Goal: Check status: Check status

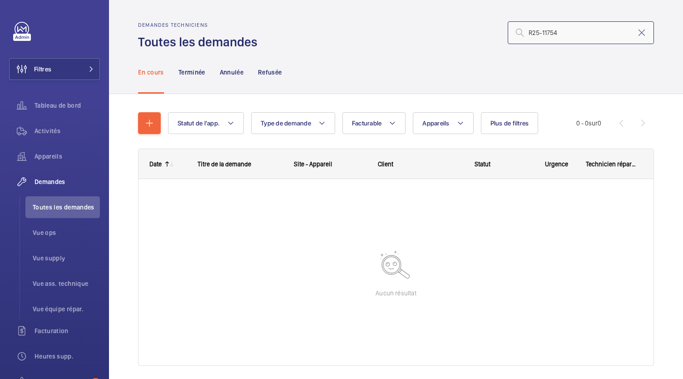
click at [548, 35] on input "R25-11754" at bounding box center [581, 32] width 146 height 23
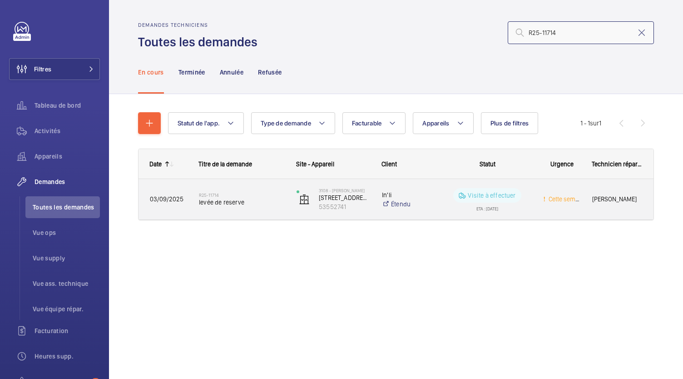
type input "R25-11714"
click at [239, 207] on div "R25-11714 levée de reserve" at bounding box center [242, 199] width 86 height 26
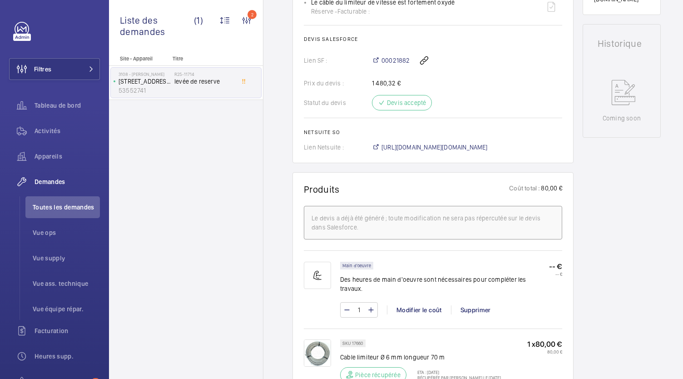
scroll to position [383, 0]
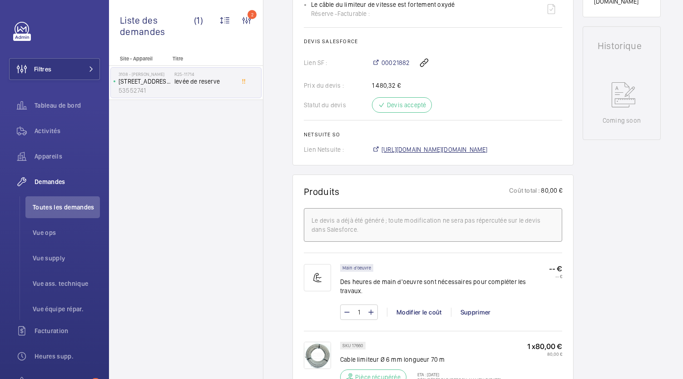
click at [399, 151] on span "[URL][DOMAIN_NAME][DOMAIN_NAME]" at bounding box center [435, 149] width 106 height 9
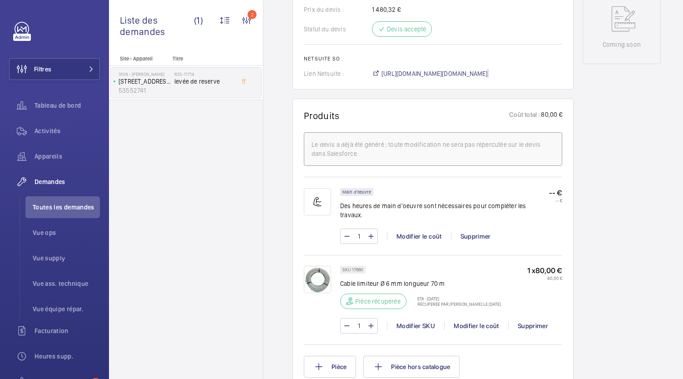
scroll to position [459, 0]
